Goal: Task Accomplishment & Management: Use online tool/utility

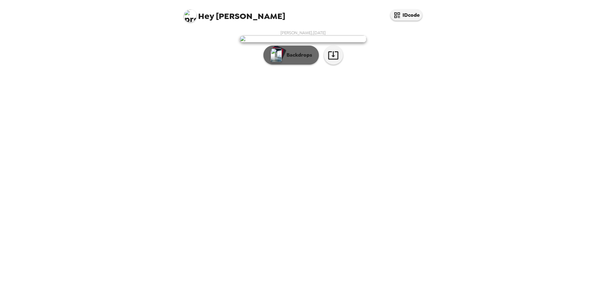
click at [287, 65] on button "Backdrops" at bounding box center [290, 55] width 55 height 19
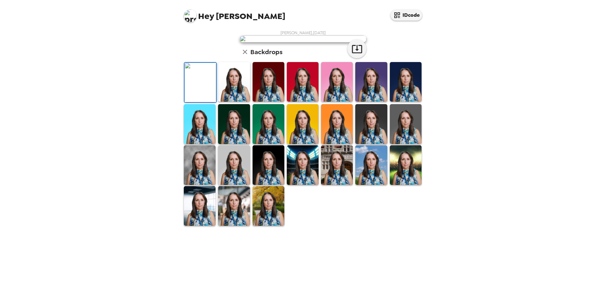
click at [231, 102] on img at bounding box center [234, 82] width 32 height 40
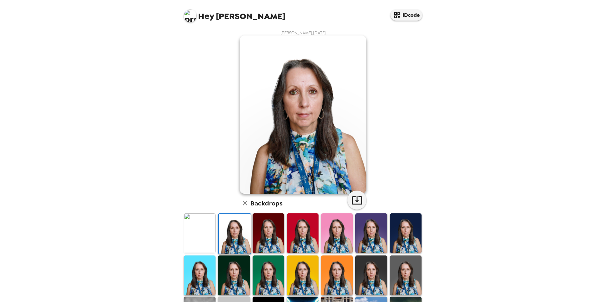
click at [263, 221] on img at bounding box center [268, 234] width 32 height 40
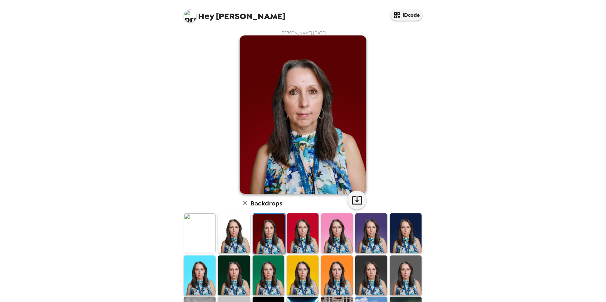
click at [310, 227] on img at bounding box center [303, 234] width 32 height 40
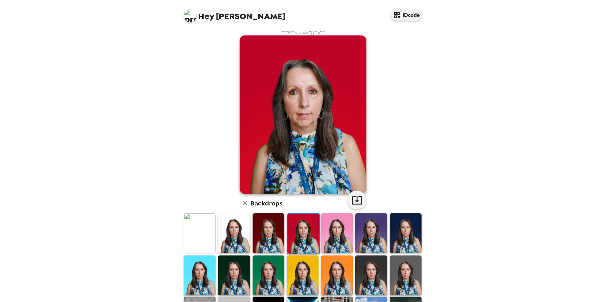
click at [328, 227] on img at bounding box center [337, 234] width 32 height 40
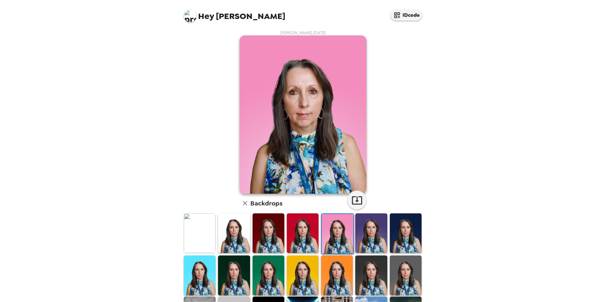
click at [369, 232] on img at bounding box center [371, 234] width 32 height 40
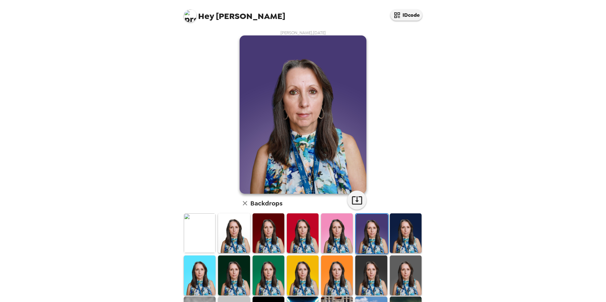
click at [399, 234] on img at bounding box center [406, 234] width 32 height 40
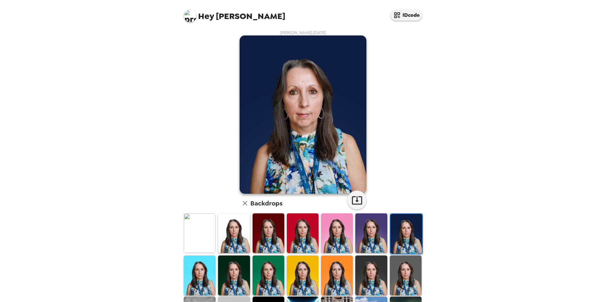
click at [266, 234] on img at bounding box center [268, 234] width 32 height 40
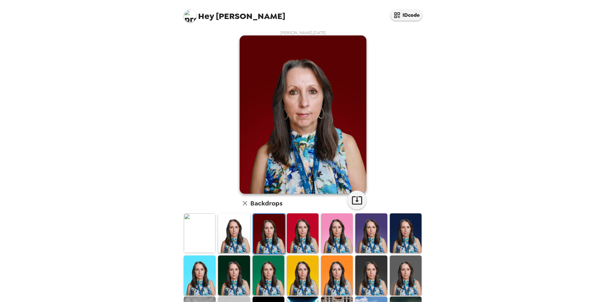
click at [198, 274] on img at bounding box center [200, 276] width 32 height 40
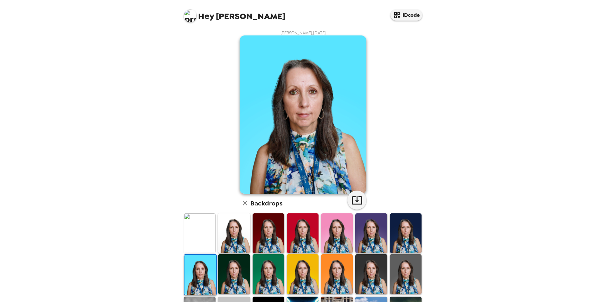
click at [234, 271] on img at bounding box center [234, 274] width 32 height 40
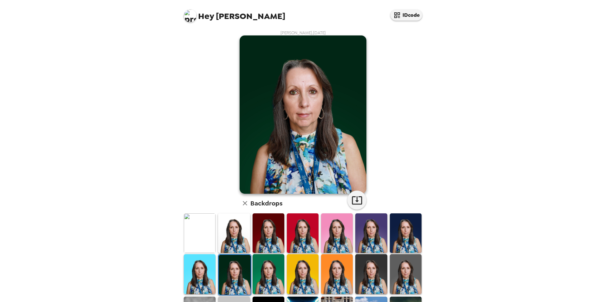
click at [259, 269] on img at bounding box center [268, 274] width 32 height 40
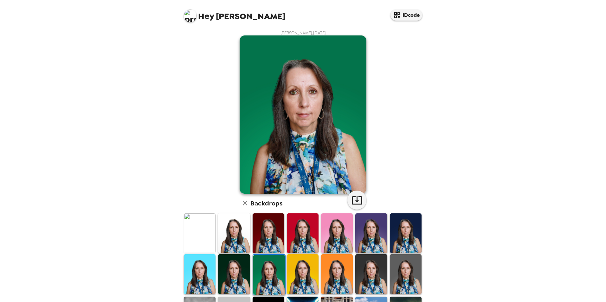
click at [291, 268] on img at bounding box center [303, 274] width 32 height 40
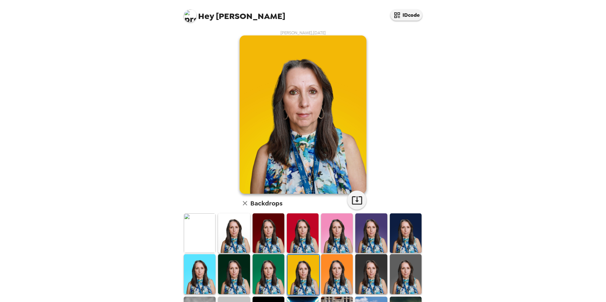
click at [342, 271] on img at bounding box center [337, 274] width 32 height 40
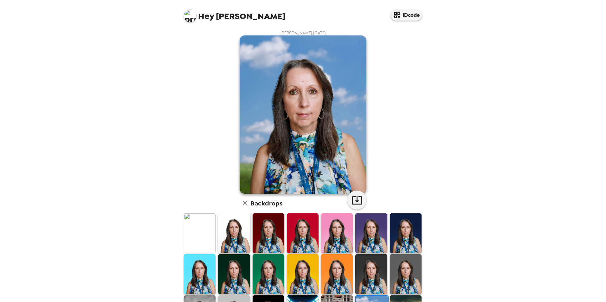
click at [239, 265] on img at bounding box center [234, 274] width 32 height 40
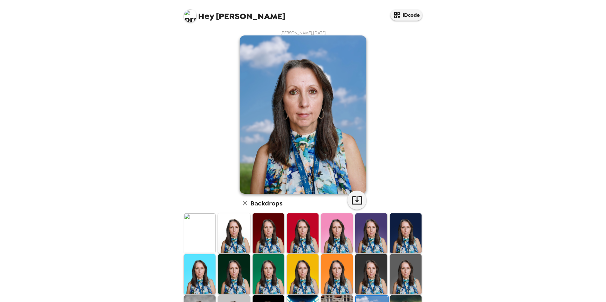
click at [238, 271] on img at bounding box center [234, 274] width 32 height 40
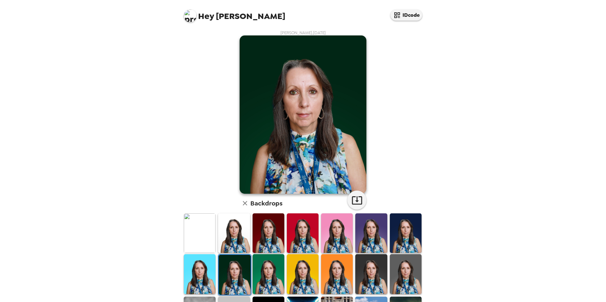
scroll to position [82, 0]
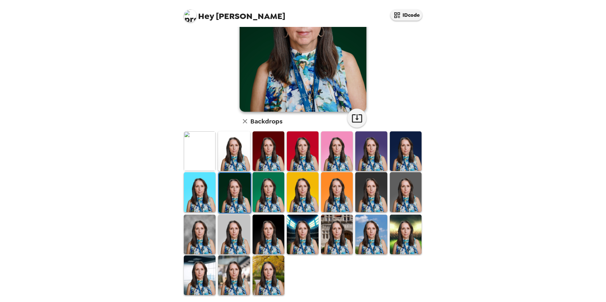
click at [407, 235] on img at bounding box center [406, 235] width 32 height 40
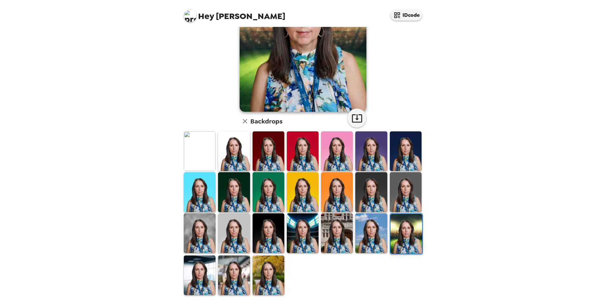
click at [209, 274] on img at bounding box center [200, 276] width 32 height 40
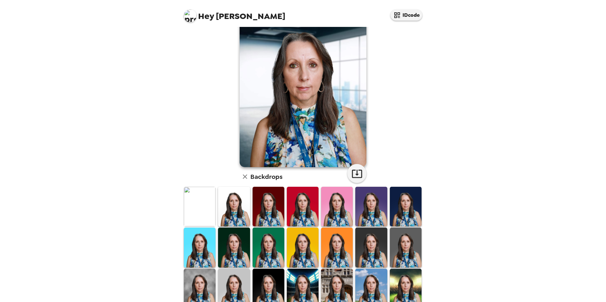
scroll to position [63, 0]
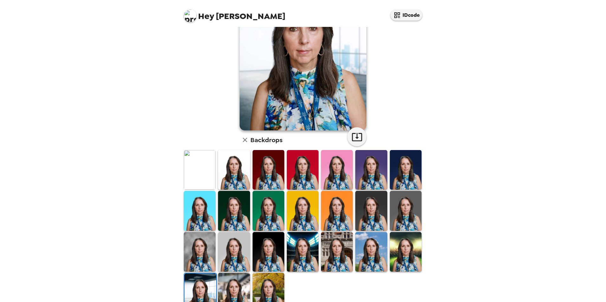
click at [245, 291] on img at bounding box center [234, 293] width 32 height 40
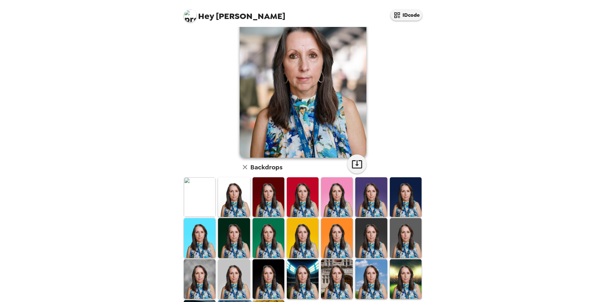
scroll to position [82, 0]
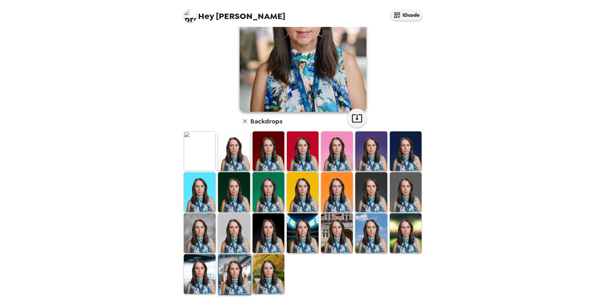
click at [271, 275] on img at bounding box center [268, 274] width 32 height 40
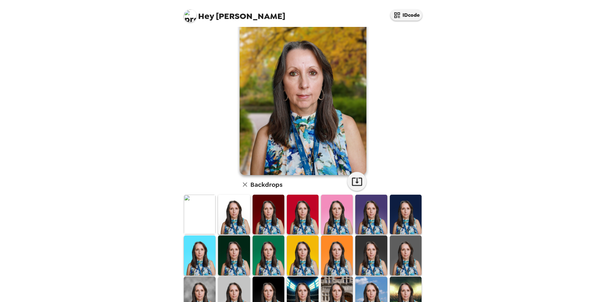
scroll to position [0, 0]
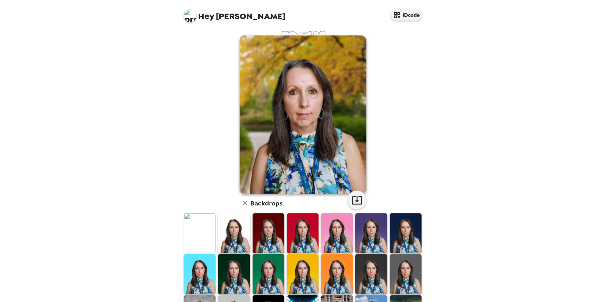
click at [270, 217] on img at bounding box center [268, 234] width 32 height 40
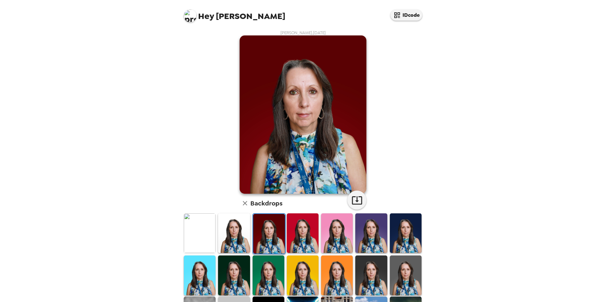
click at [372, 270] on img at bounding box center [371, 276] width 32 height 40
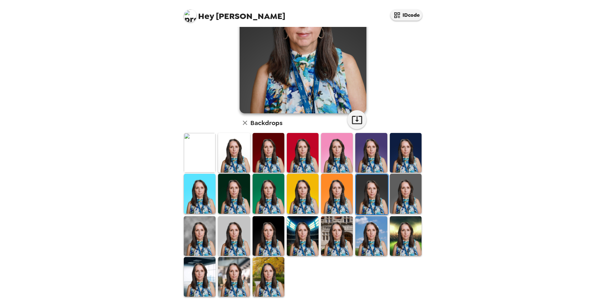
scroll to position [82, 0]
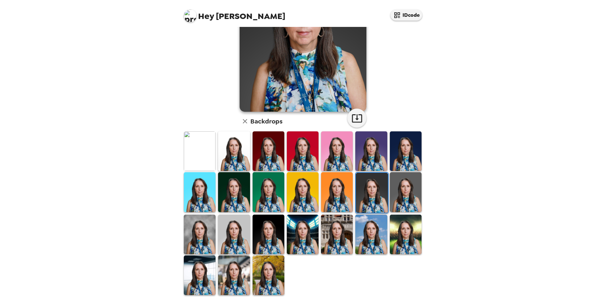
click at [258, 220] on img at bounding box center [268, 235] width 32 height 40
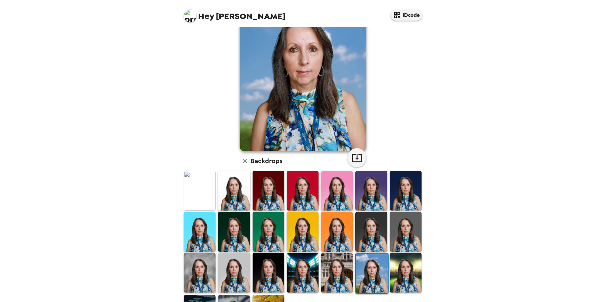
scroll to position [82, 0]
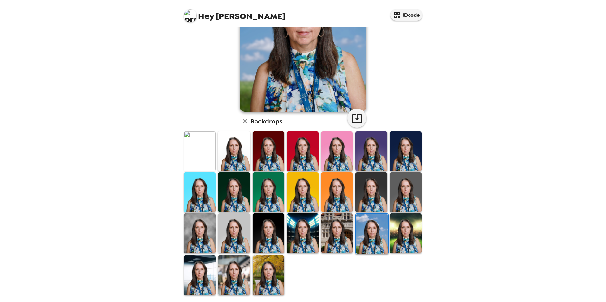
click at [262, 238] on img at bounding box center [268, 234] width 32 height 40
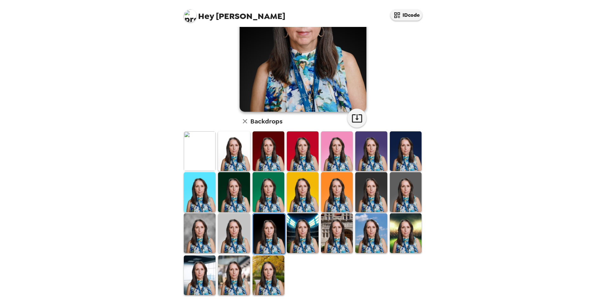
click at [265, 265] on img at bounding box center [268, 276] width 32 height 40
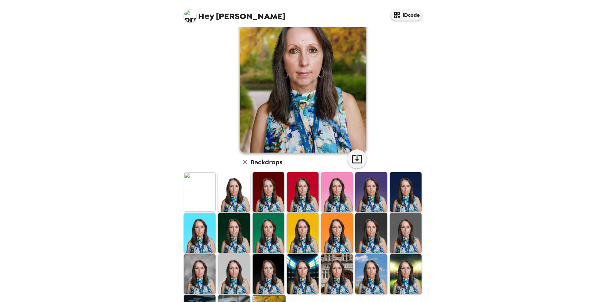
scroll to position [0, 0]
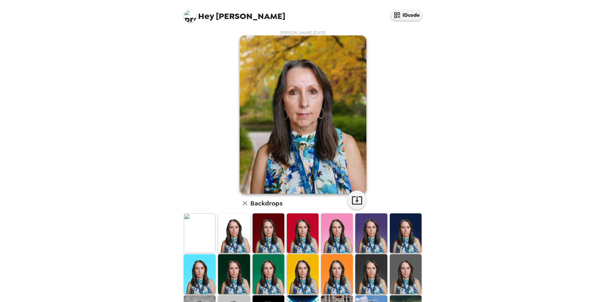
click at [237, 275] on img at bounding box center [234, 274] width 32 height 40
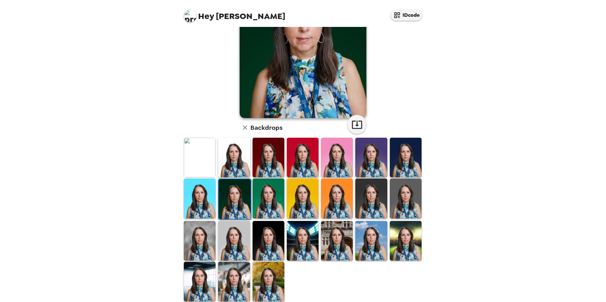
scroll to position [82, 0]
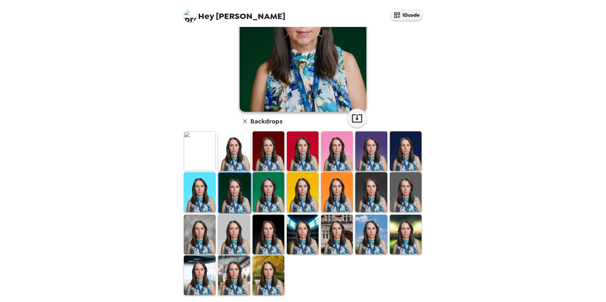
drag, startPoint x: 265, startPoint y: 275, endPoint x: 267, endPoint y: 271, distance: 4.5
click at [265, 275] on img at bounding box center [268, 276] width 32 height 40
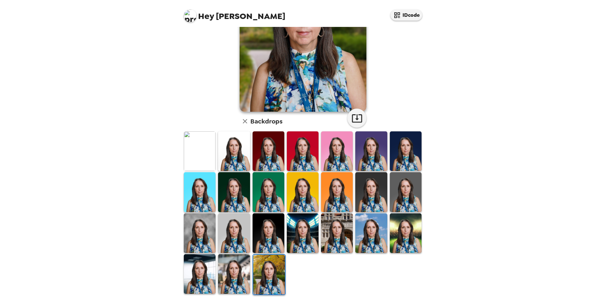
scroll to position [0, 0]
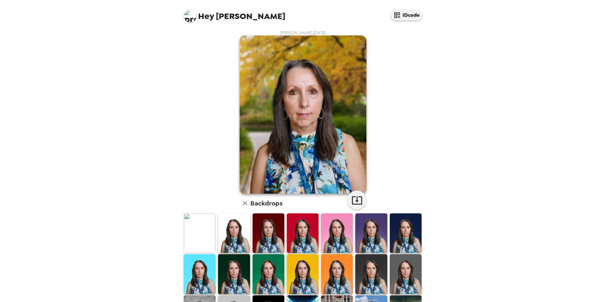
click at [234, 263] on img at bounding box center [234, 274] width 32 height 40
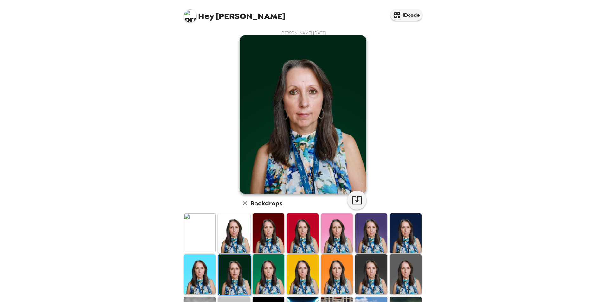
click at [272, 233] on img at bounding box center [268, 234] width 32 height 40
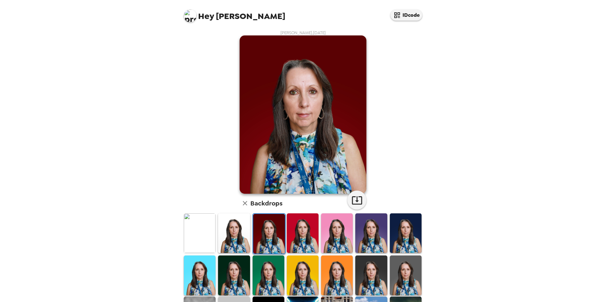
scroll to position [63, 0]
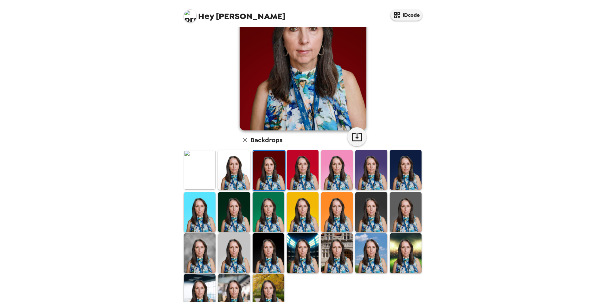
click at [266, 250] on img at bounding box center [268, 253] width 32 height 40
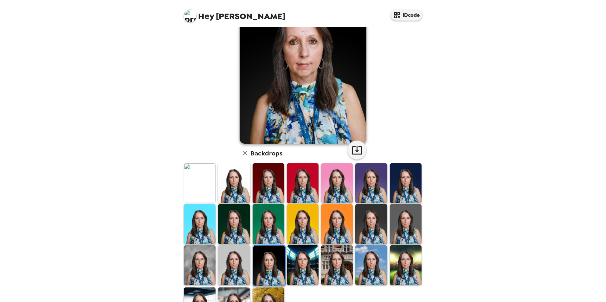
scroll to position [0, 0]
